Goal: Feedback & Contribution: Submit feedback/report problem

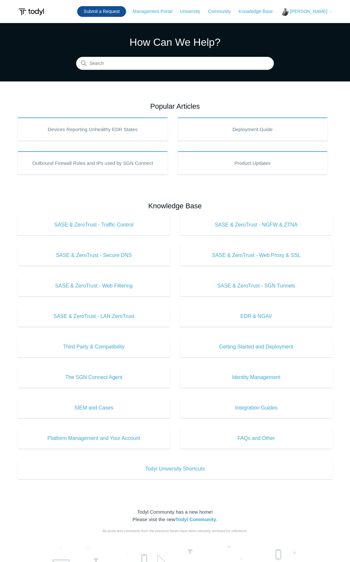
click at [98, 9] on link "Submit a Request" at bounding box center [101, 11] width 49 height 11
click at [325, 8] on button "[PERSON_NAME]" at bounding box center [307, 12] width 52 height 8
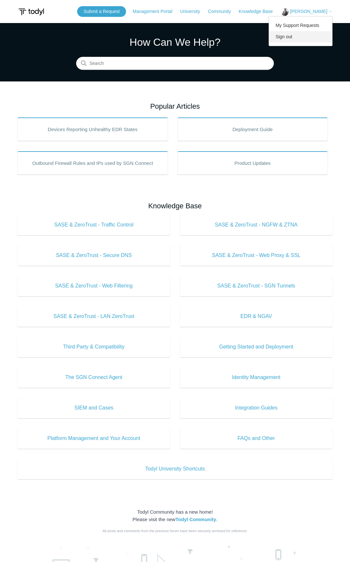
click at [286, 39] on link "Sign out" at bounding box center [300, 36] width 63 height 11
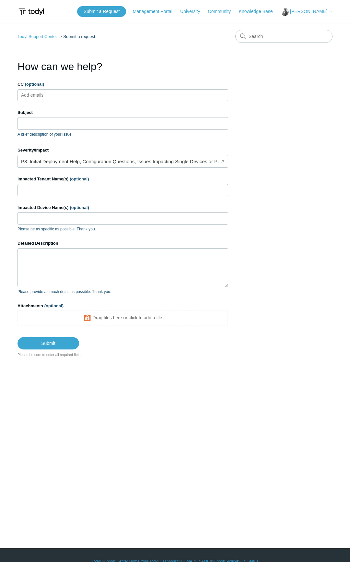
click at [54, 95] on input "CC (optional)" at bounding box center [38, 95] width 39 height 10
type input "zsillivent@todyl.com"
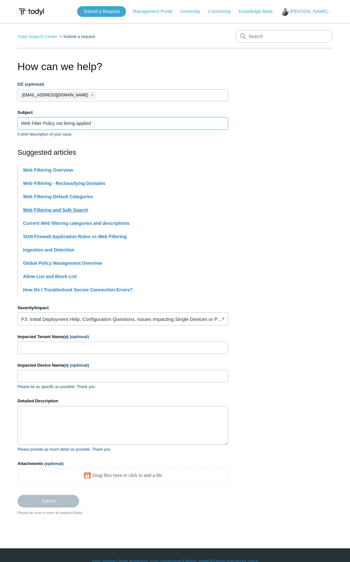
type input "Web Filter Policy not being applied"
click at [66, 208] on link "Web Filtering and Safe Search" at bounding box center [55, 209] width 65 height 5
click at [31, 346] on input "Impacted Tenant Name(s) (optional)" at bounding box center [123, 348] width 211 height 12
type input "Sub Systems"
click at [59, 376] on input "Impacted Device Name(s) (optional)" at bounding box center [123, 376] width 211 height 12
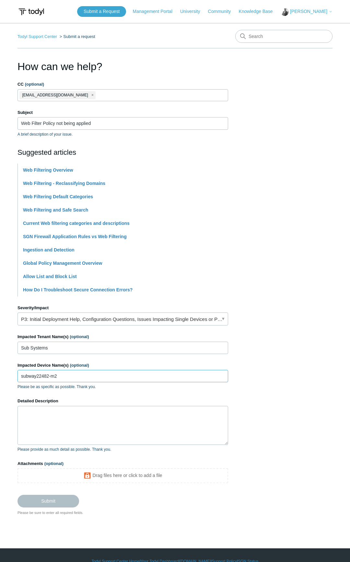
type input "subway22482-m2"
click at [89, 432] on textarea "Detailed Description" at bounding box center [123, 425] width 211 height 39
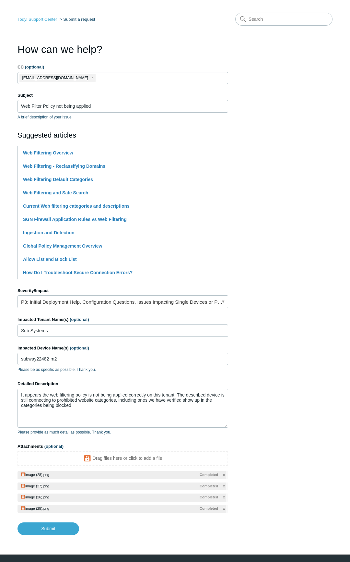
scroll to position [36, 0]
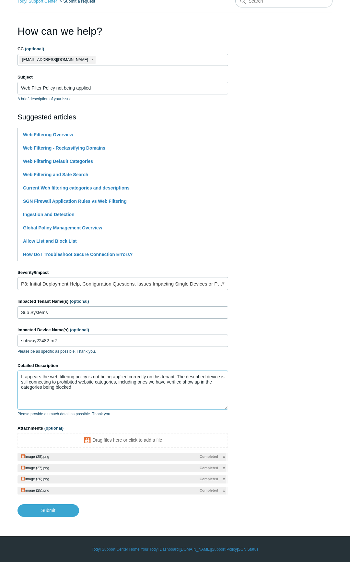
click at [94, 394] on textarea "It appears the web filtering policy is not being applied correctly on this tena…" at bounding box center [123, 390] width 211 height 39
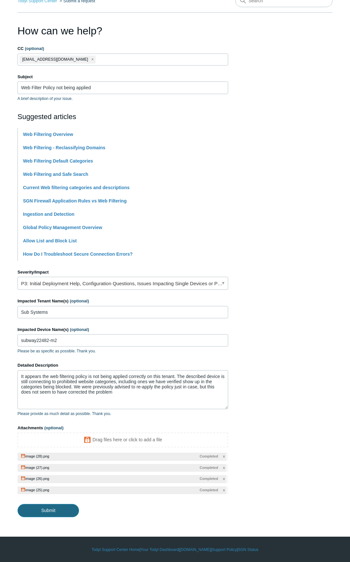
click at [58, 508] on input "Submit" at bounding box center [49, 510] width 62 height 13
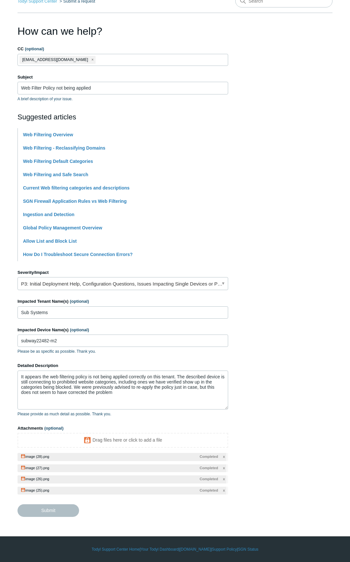
type textarea "It appears the web filtering policy is not being applied correctly on this tena…"
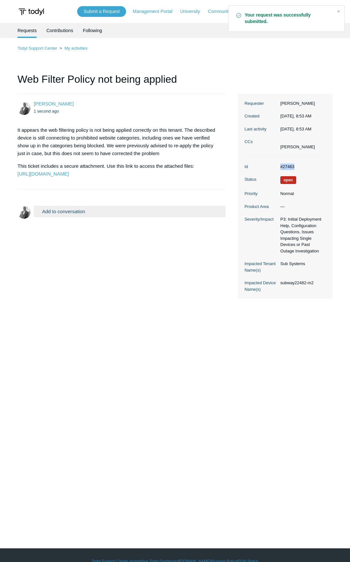
drag, startPoint x: 300, startPoint y: 165, endPoint x: 264, endPoint y: 164, distance: 36.4
click at [264, 164] on dl "Id #27463 Status Open Priority Normal Product Area — Severity/Impact P3: Initia…" at bounding box center [286, 228] width 82 height 142
copy dl "#27463"
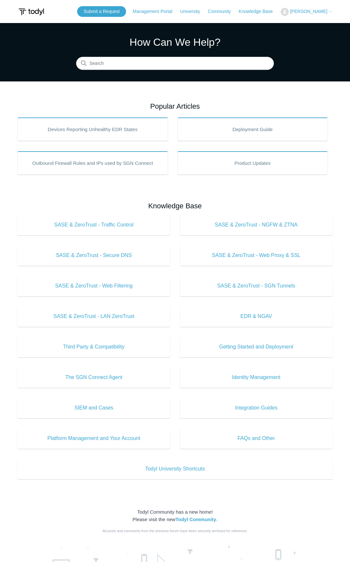
click at [328, 12] on span "Christopher Tucker" at bounding box center [311, 11] width 43 height 5
click at [304, 37] on link "Sign out" at bounding box center [312, 36] width 63 height 11
click at [119, 12] on link "Submit a Request" at bounding box center [101, 11] width 49 height 11
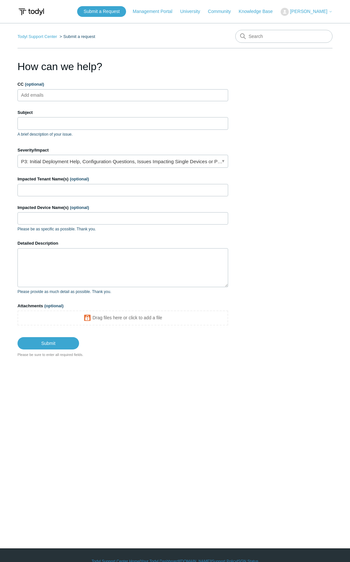
click at [56, 92] on input "CC (optional)" at bounding box center [38, 95] width 39 height 10
click at [33, 125] on input "Subject" at bounding box center [123, 123] width 211 height 12
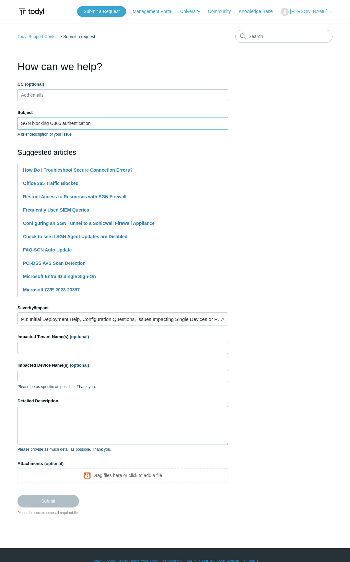
type input "SGN blocking O365 authentication"
click at [39, 345] on input "Impacted Tenant Name(s) (optional)" at bounding box center [123, 348] width 211 height 12
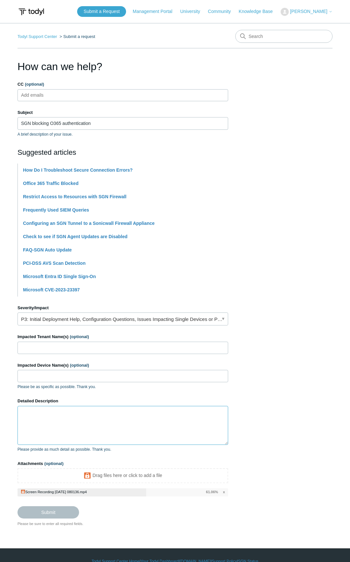
click at [48, 423] on textarea "Detailed Description" at bounding box center [123, 425] width 211 height 39
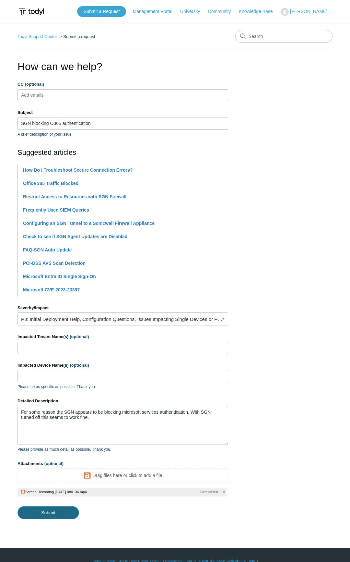
click at [52, 513] on input "Submit" at bounding box center [49, 512] width 62 height 13
type textarea "For some reason the SGN appears to be blocking microsoft services authenticatio…"
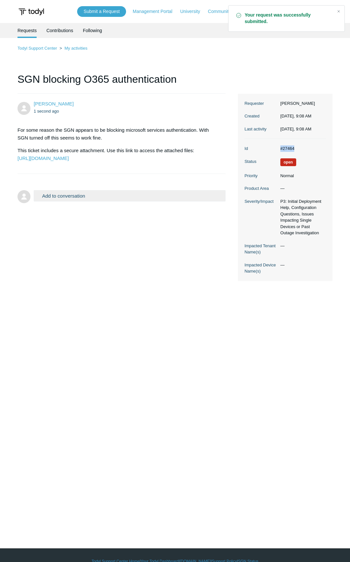
drag, startPoint x: 296, startPoint y: 149, endPoint x: 276, endPoint y: 148, distance: 20.1
click at [276, 148] on dl "Id #27464 Status Open Priority Normal Product Area — Severity/Impact P3: Initia…" at bounding box center [286, 210] width 82 height 142
copy dl "#27464"
